Goal: Navigation & Orientation: Understand site structure

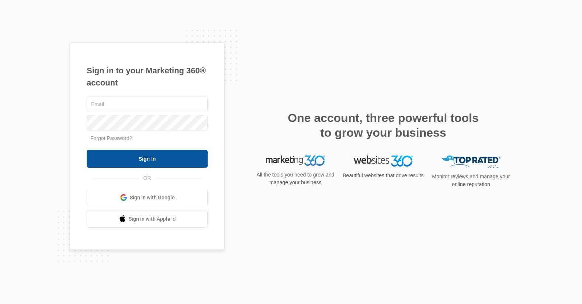
type input "[EMAIL_ADDRESS][DOMAIN_NAME]"
click at [159, 161] on input "Sign In" at bounding box center [147, 159] width 121 height 18
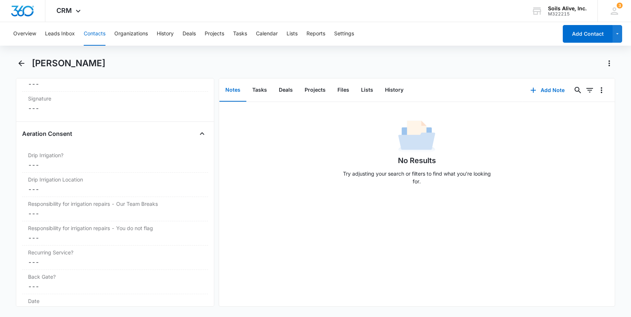
scroll to position [1375, 0]
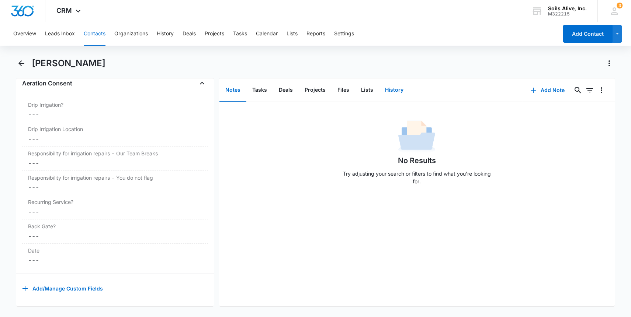
click at [395, 90] on button "History" at bounding box center [394, 90] width 30 height 23
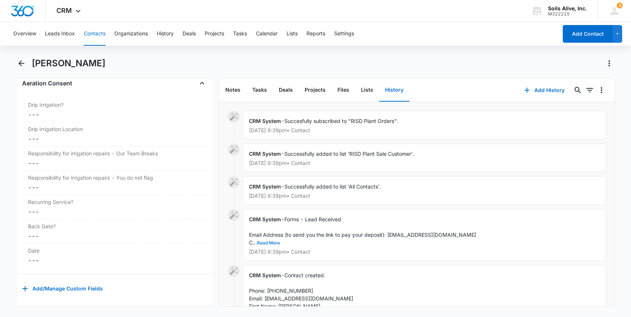
click at [263, 245] on button "Read More" at bounding box center [268, 243] width 23 height 4
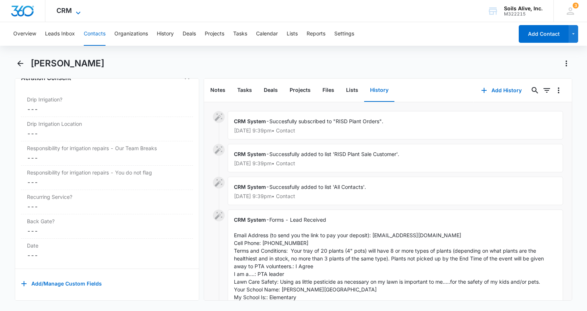
click at [63, 12] on span "CRM" at bounding box center [63, 11] width 15 height 8
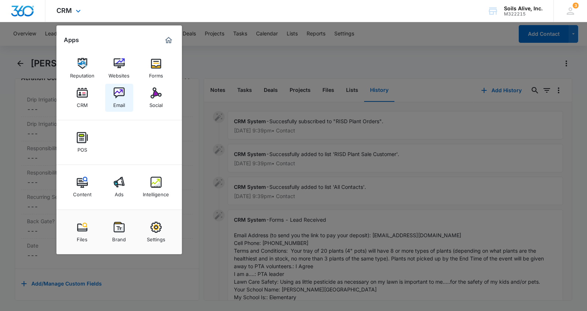
click at [118, 97] on img at bounding box center [119, 92] width 11 height 11
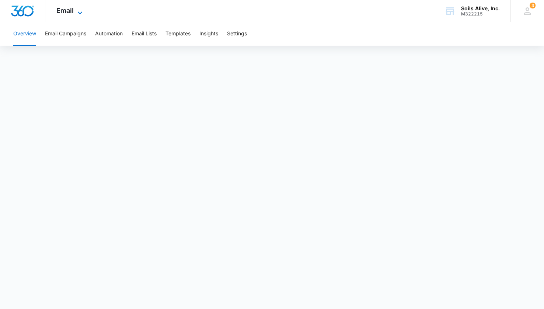
click at [64, 13] on span "Email" at bounding box center [64, 11] width 17 height 8
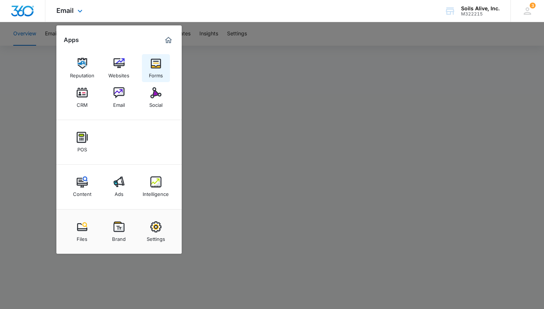
click at [154, 67] on img at bounding box center [155, 63] width 11 height 11
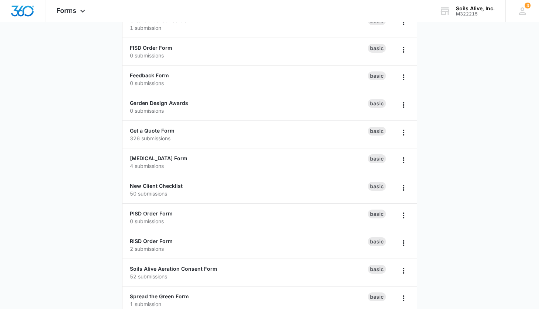
scroll to position [174, 0]
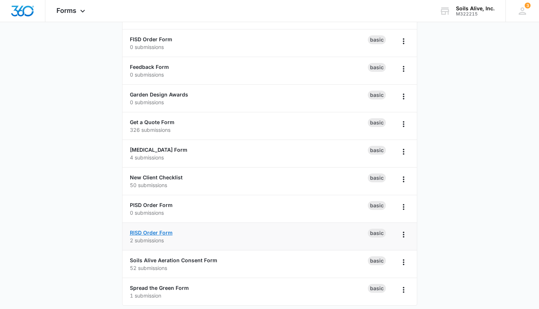
click at [156, 233] on link "RISD Order Form" at bounding box center [151, 233] width 43 height 6
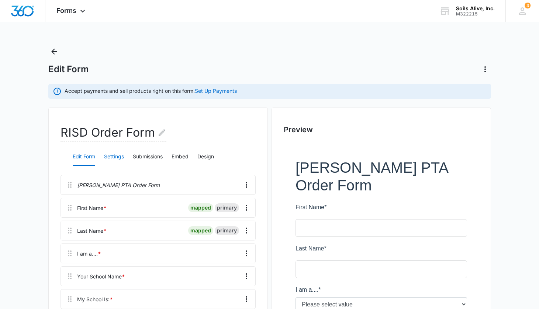
click at [115, 157] on button "Settings" at bounding box center [114, 157] width 20 height 18
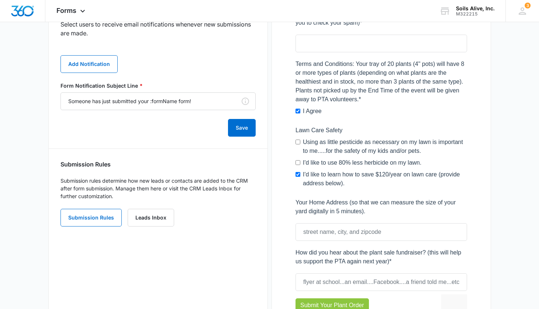
scroll to position [442, 0]
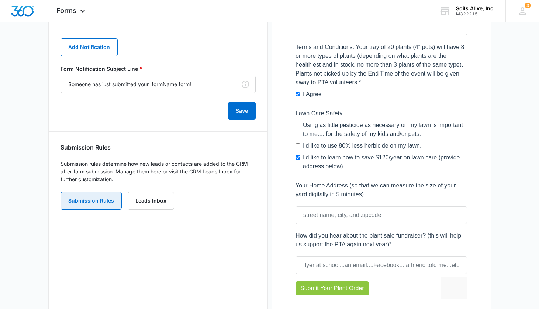
click at [94, 199] on button "Submission Rules" at bounding box center [90, 201] width 61 height 18
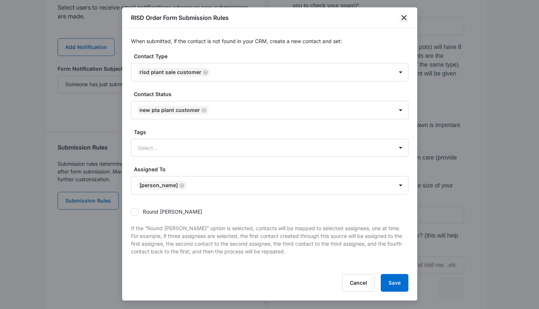
click at [403, 17] on icon "close" at bounding box center [403, 17] width 9 height 9
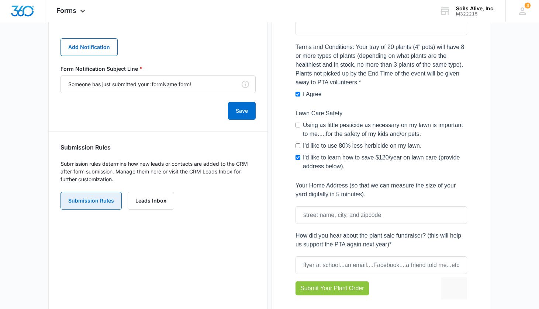
scroll to position [0, 0]
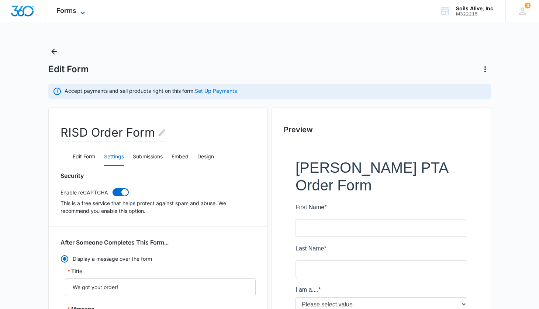
click at [69, 7] on span "Forms" at bounding box center [66, 11] width 20 height 8
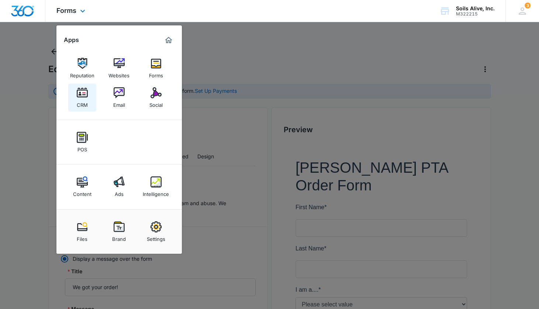
click at [81, 96] on img at bounding box center [82, 92] width 11 height 11
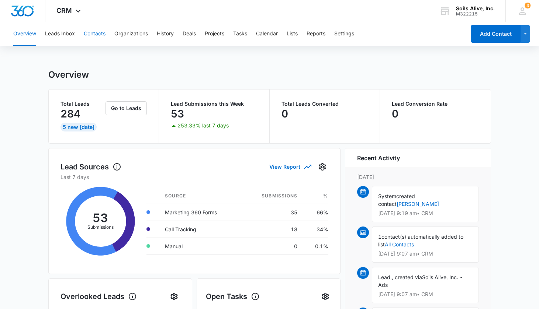
click at [97, 35] on button "Contacts" at bounding box center [95, 34] width 22 height 24
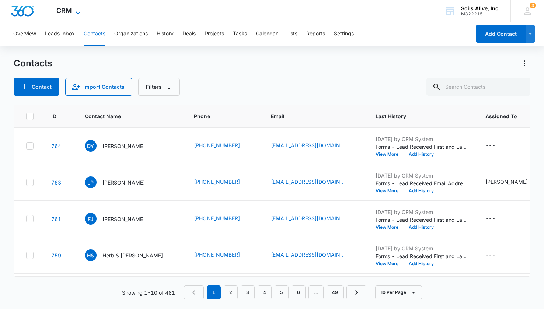
click at [69, 9] on span "CRM" at bounding box center [63, 11] width 15 height 8
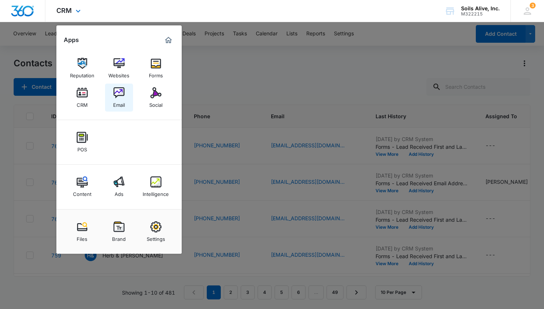
click at [121, 97] on img at bounding box center [119, 92] width 11 height 11
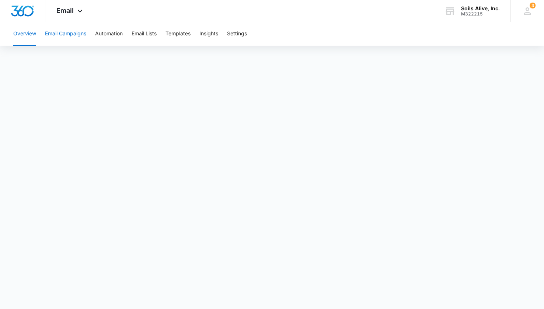
click at [76, 35] on button "Email Campaigns" at bounding box center [65, 34] width 41 height 24
click at [152, 34] on button "Email Lists" at bounding box center [144, 34] width 25 height 24
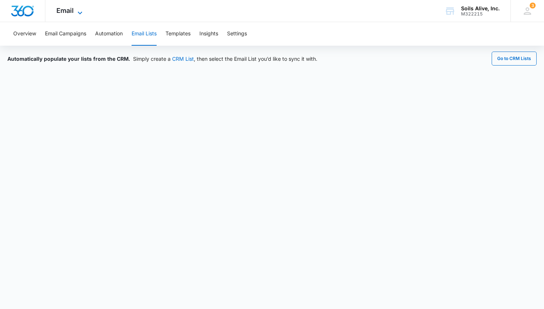
click at [66, 11] on span "Email" at bounding box center [64, 11] width 17 height 8
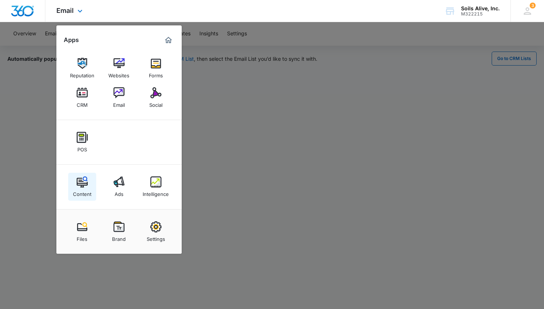
click at [86, 185] on img at bounding box center [82, 182] width 11 height 11
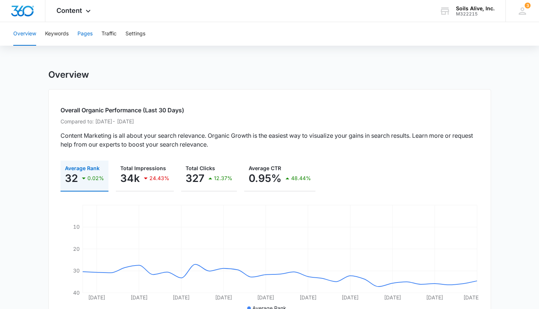
click at [87, 34] on button "Pages" at bounding box center [84, 34] width 15 height 24
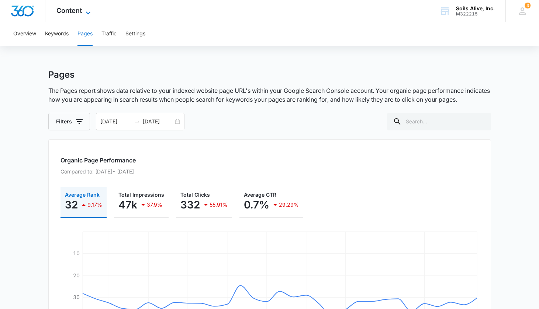
click at [78, 12] on span "Content" at bounding box center [68, 11] width 25 height 8
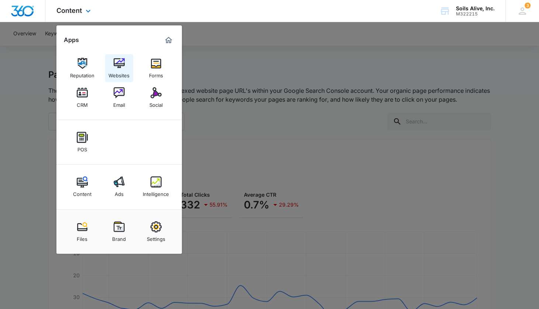
click at [117, 66] on img at bounding box center [119, 63] width 11 height 11
